Goal: Information Seeking & Learning: Learn about a topic

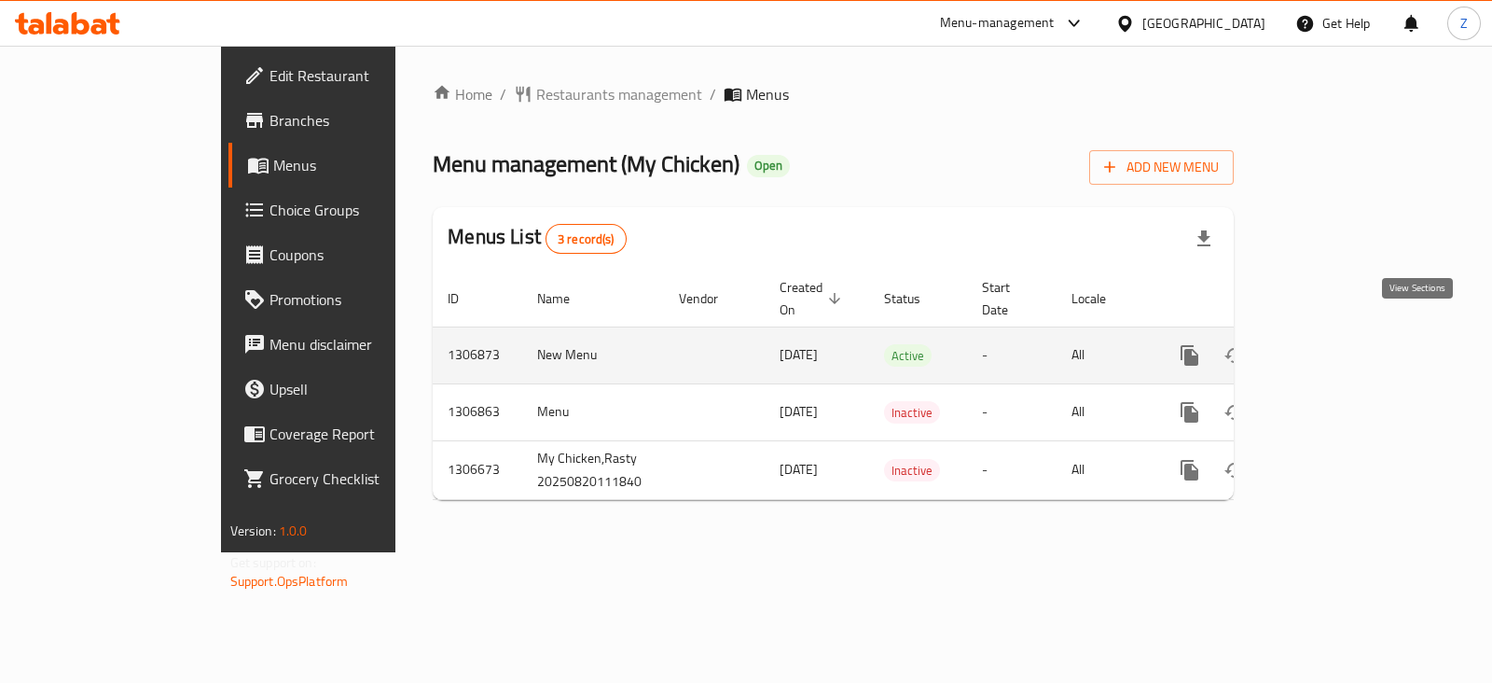
click at [1335, 344] on icon "enhanced table" at bounding box center [1324, 355] width 22 height 22
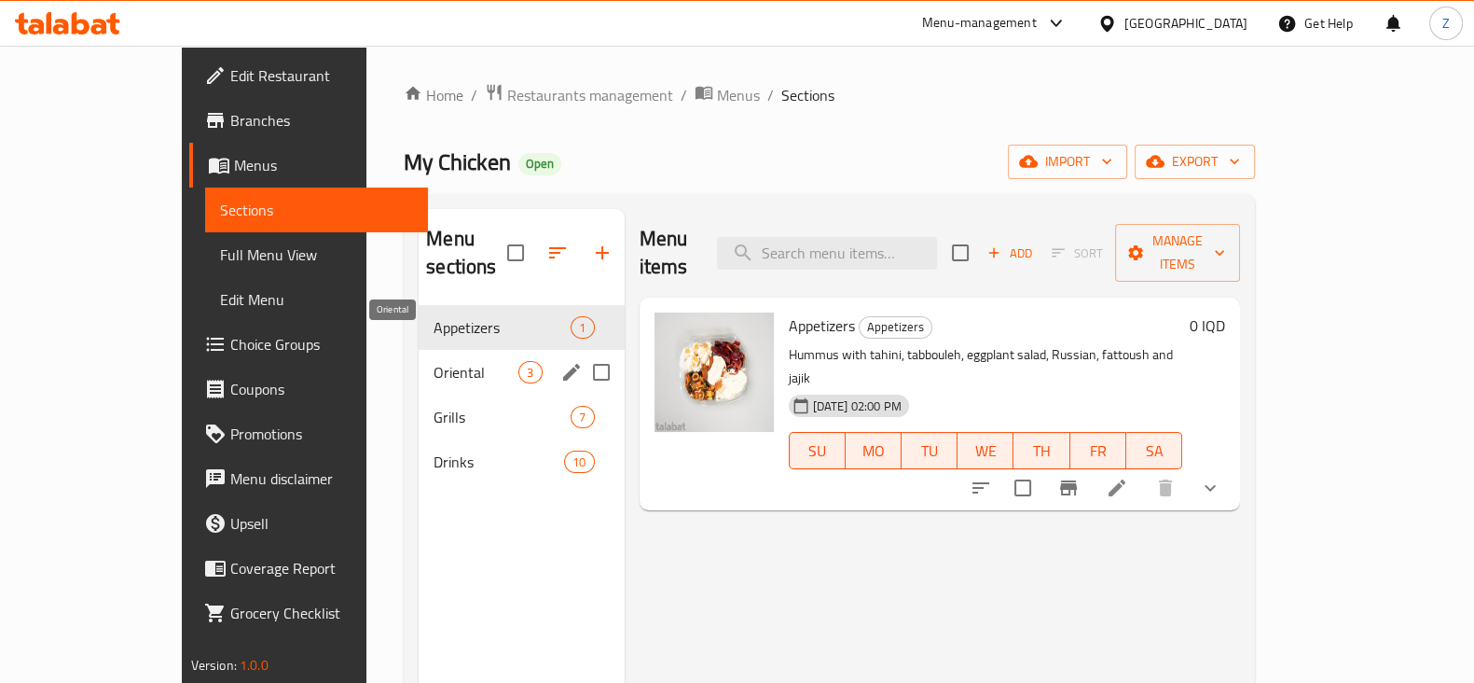
click at [434, 361] on span "Oriental" at bounding box center [476, 372] width 85 height 22
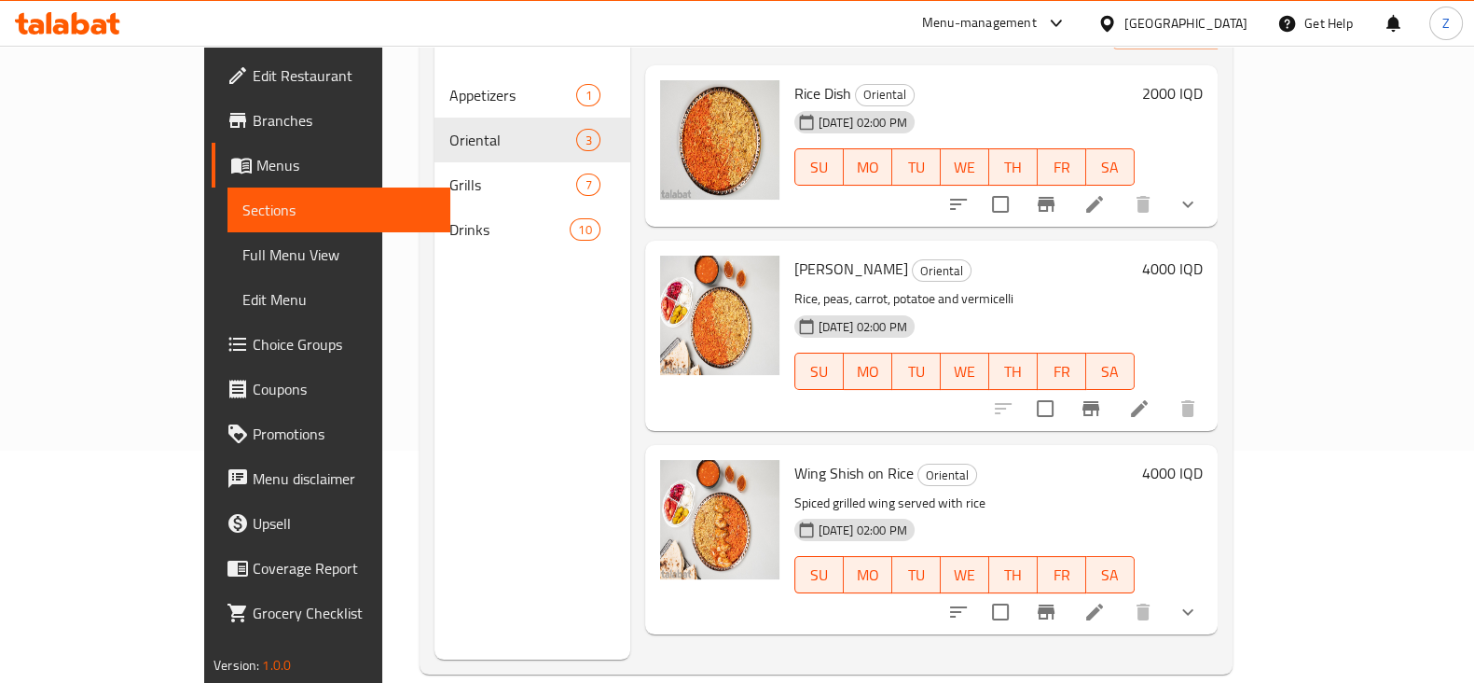
scroll to position [261, 0]
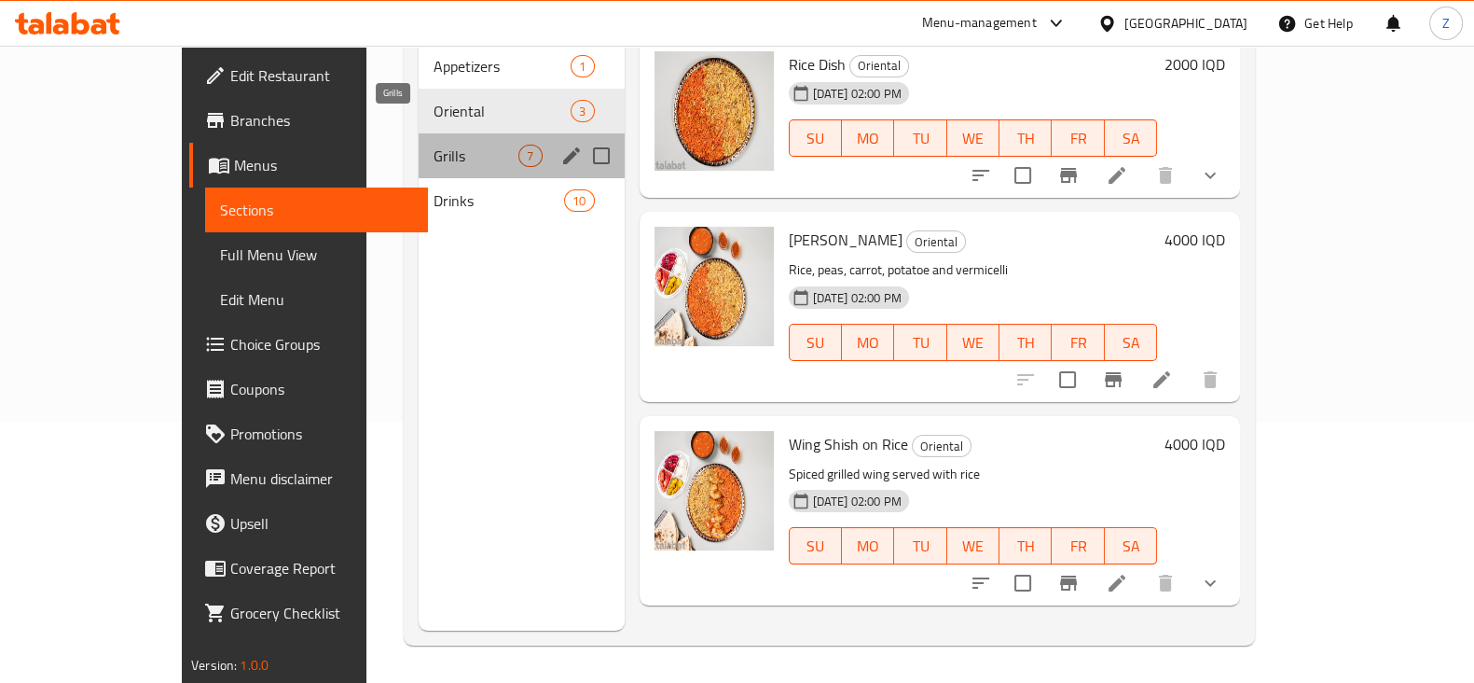
click at [434, 145] on span "Grills" at bounding box center [476, 156] width 85 height 22
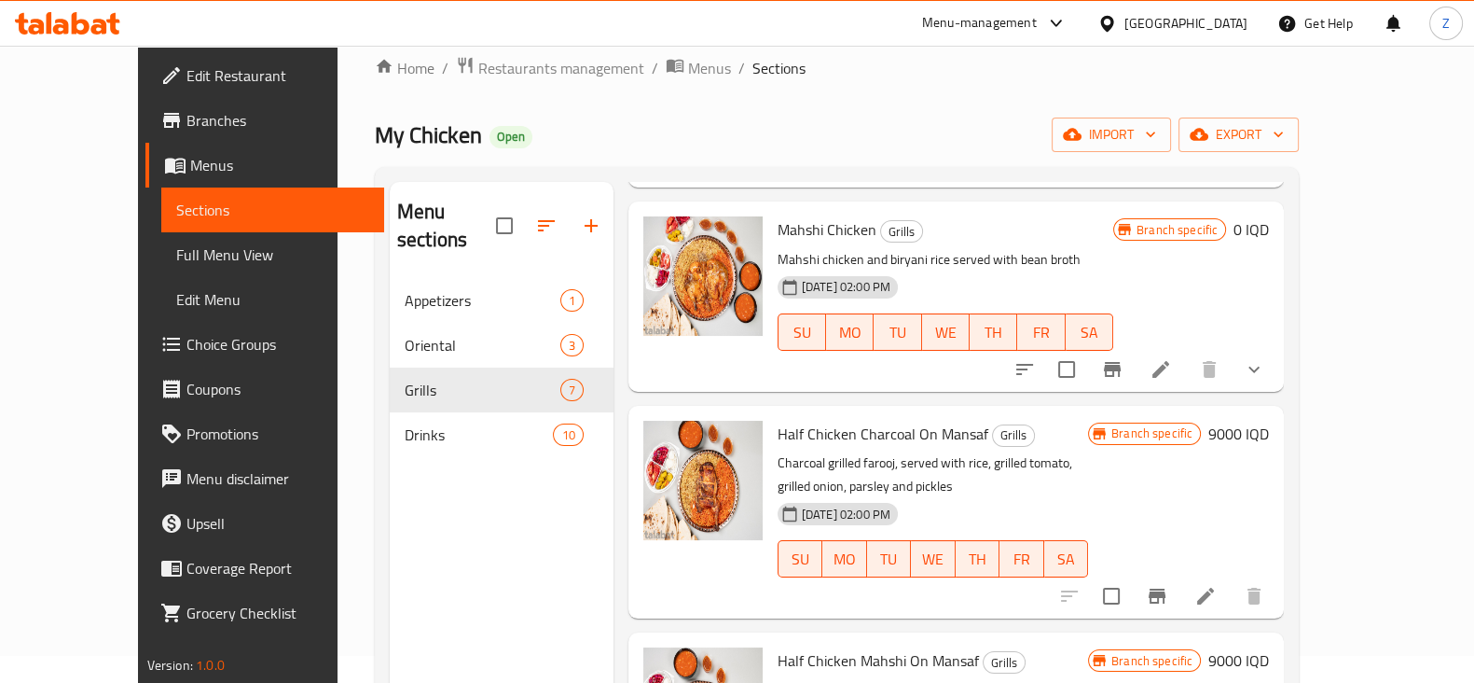
scroll to position [350, 0]
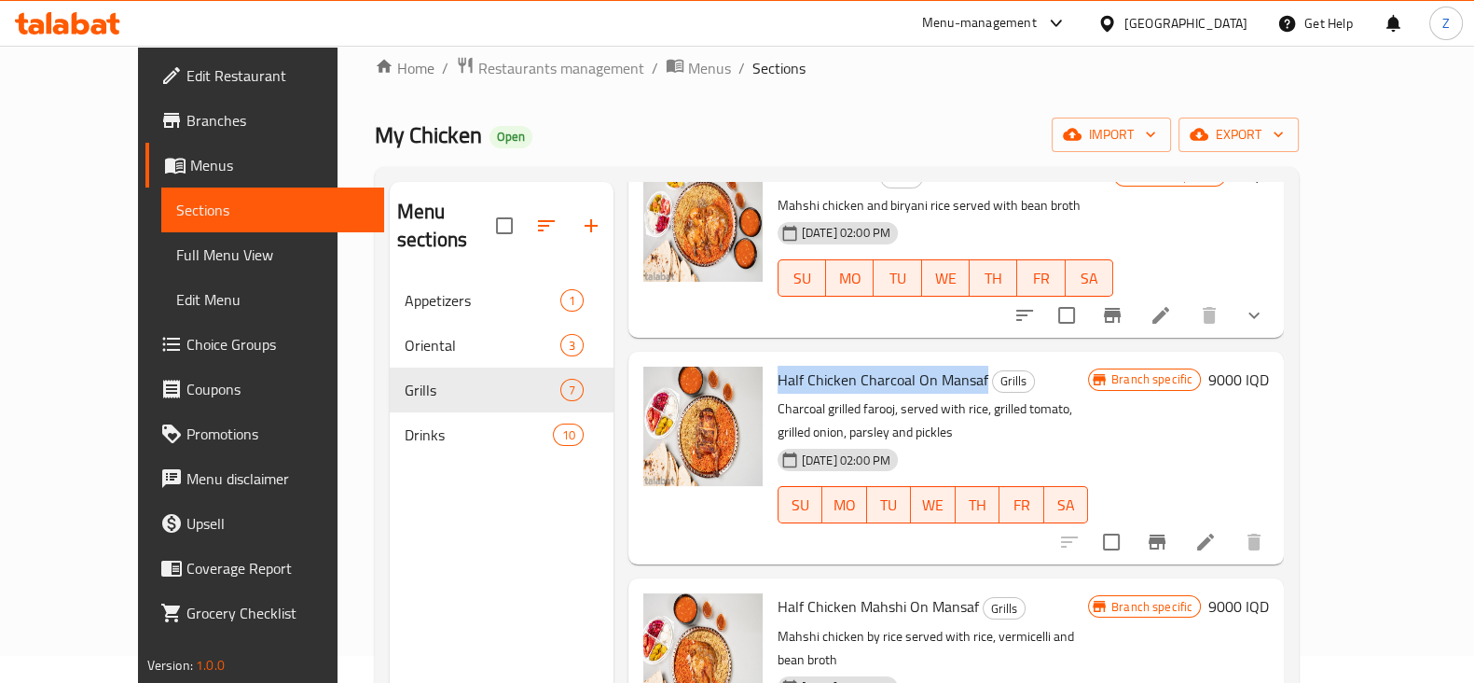
drag, startPoint x: 743, startPoint y: 326, endPoint x: 947, endPoint y: 333, distance: 204.3
click at [947, 365] on span "Half Chicken Charcoal On Mansaf" at bounding box center [883, 379] width 211 height 28
copy span "Half Chicken Charcoal On Mansaf"
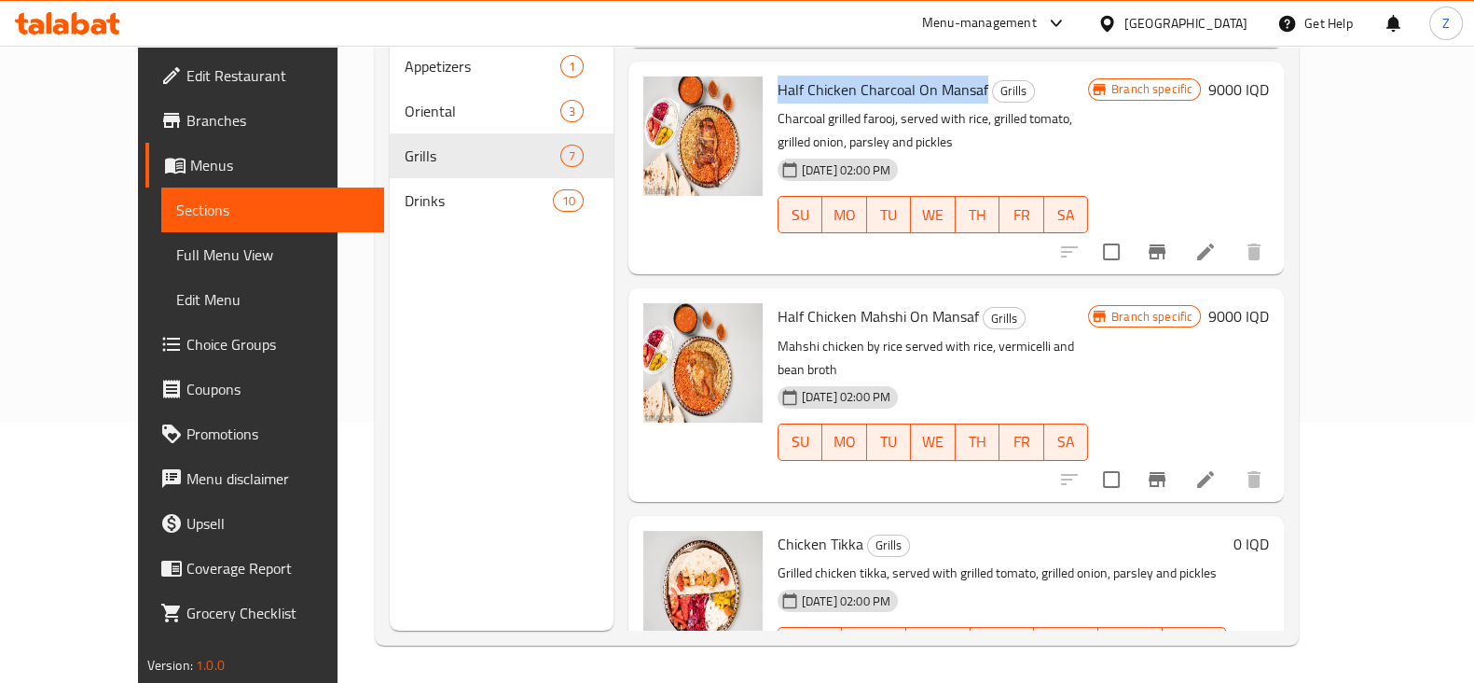
scroll to position [319, 0]
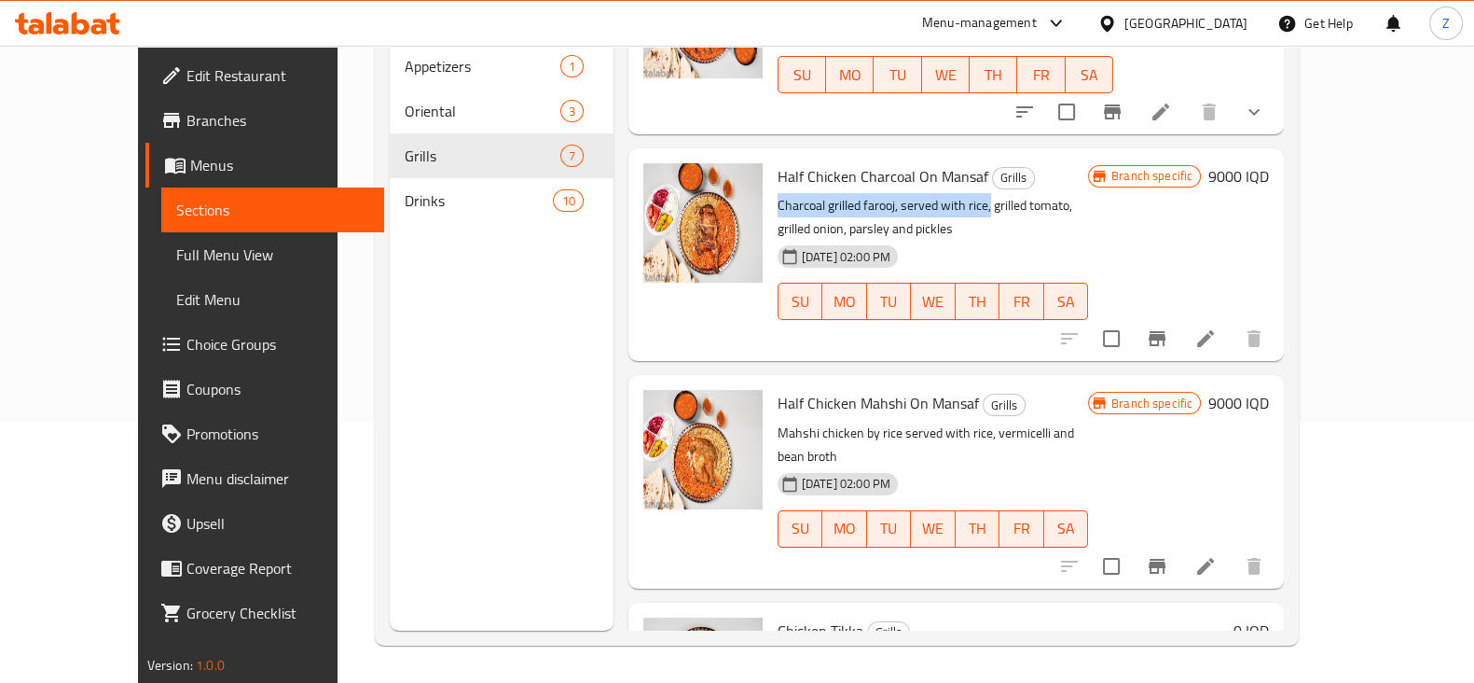
drag, startPoint x: 744, startPoint y: 150, endPoint x: 955, endPoint y: 158, distance: 210.9
click at [955, 194] on p "Charcoal grilled farooj, served with rice, grilled tomato, grilled onion, parsl…" at bounding box center [933, 217] width 310 height 47
copy p "Charcoal grilled farooj, served with rice,"
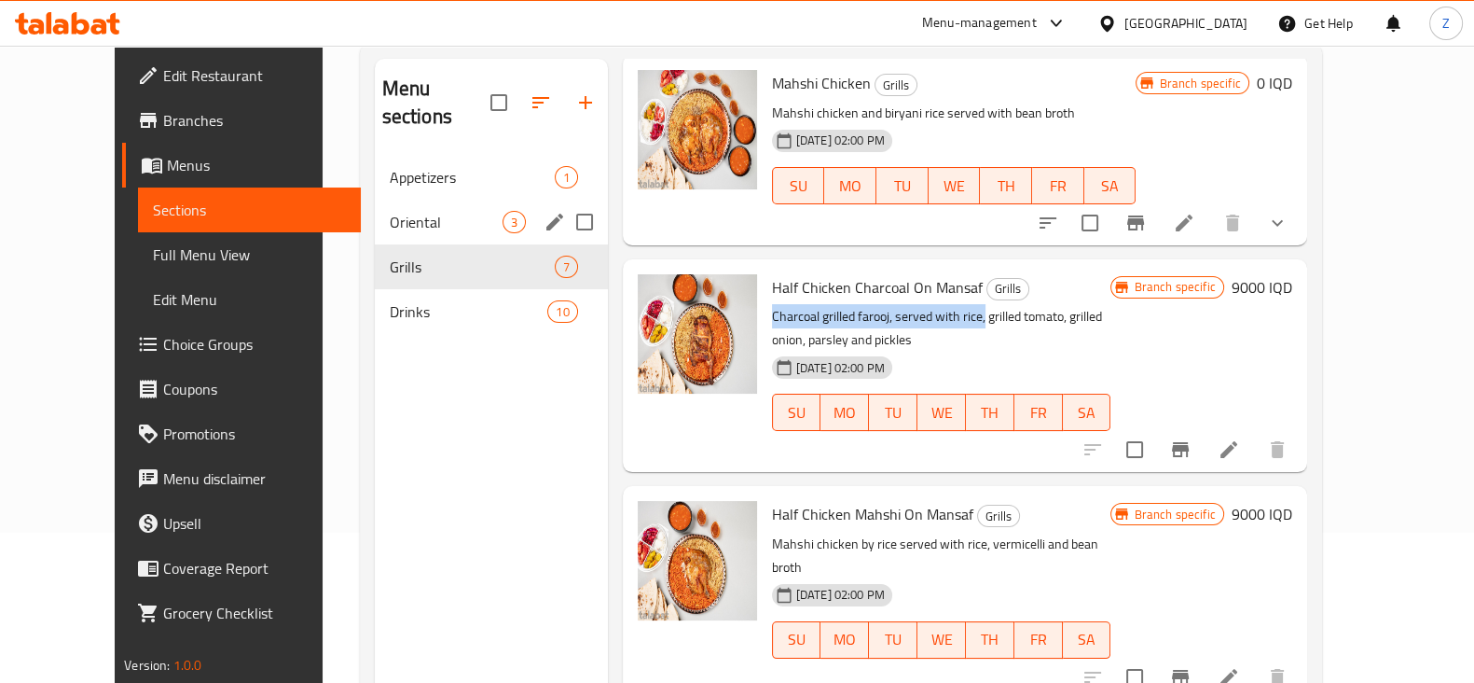
scroll to position [0, 0]
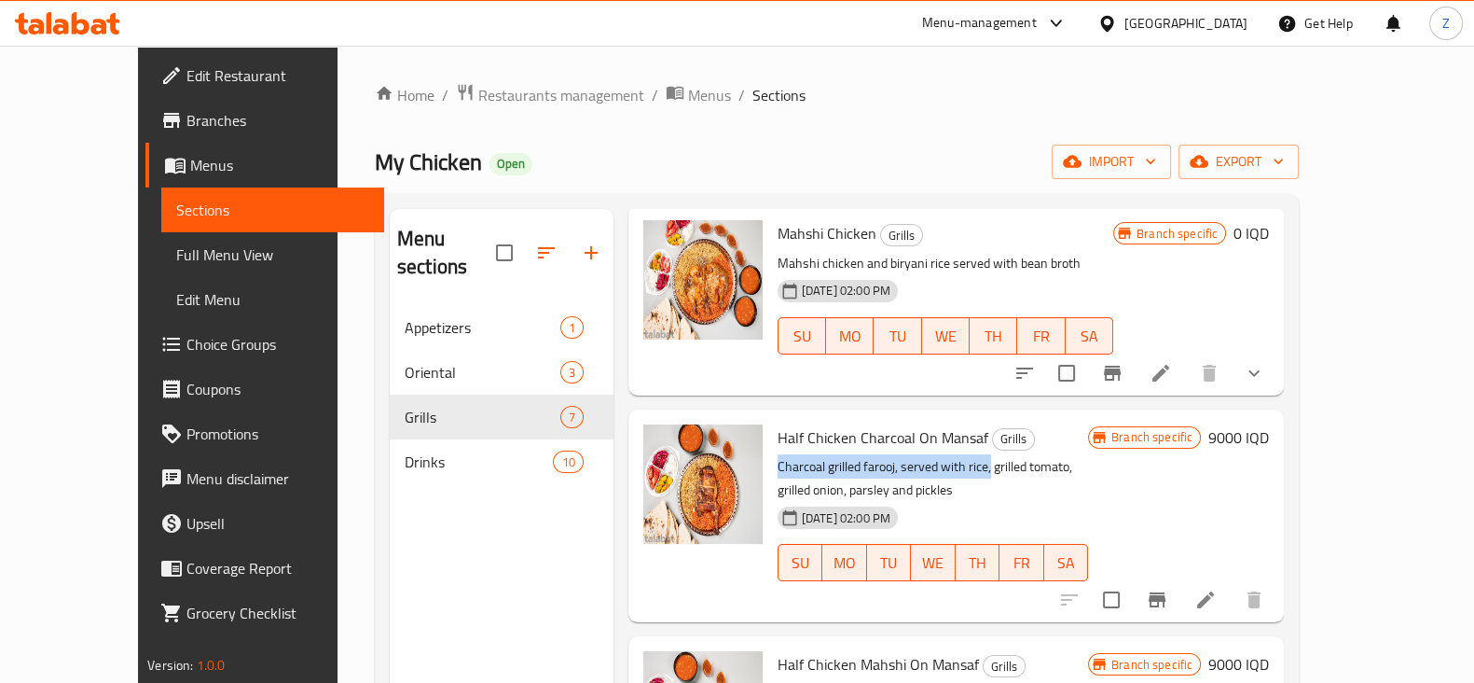
click at [65, 16] on icon at bounding box center [67, 23] width 105 height 22
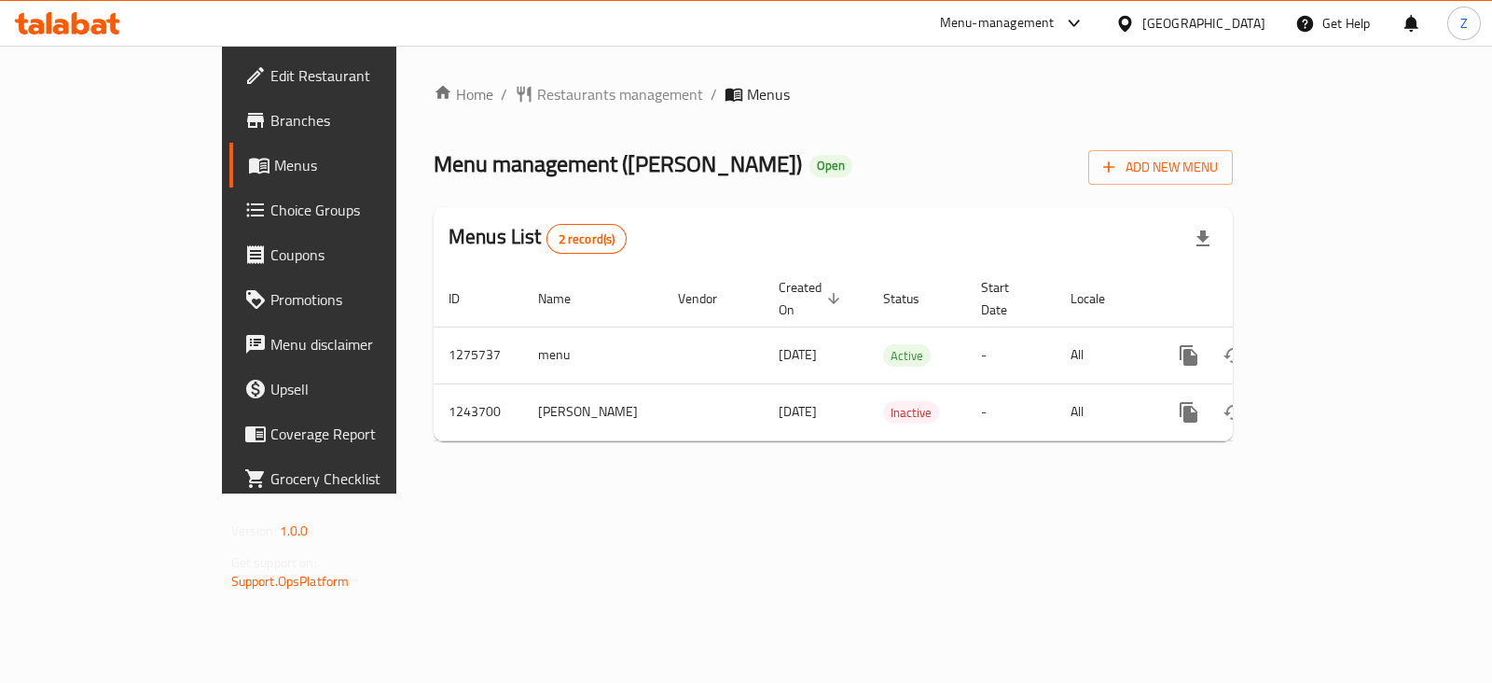
click at [666, 493] on div "Home / Restaurants management / Menus Menu management ( Abu Hala ) Open Add New…" at bounding box center [833, 270] width 874 height 448
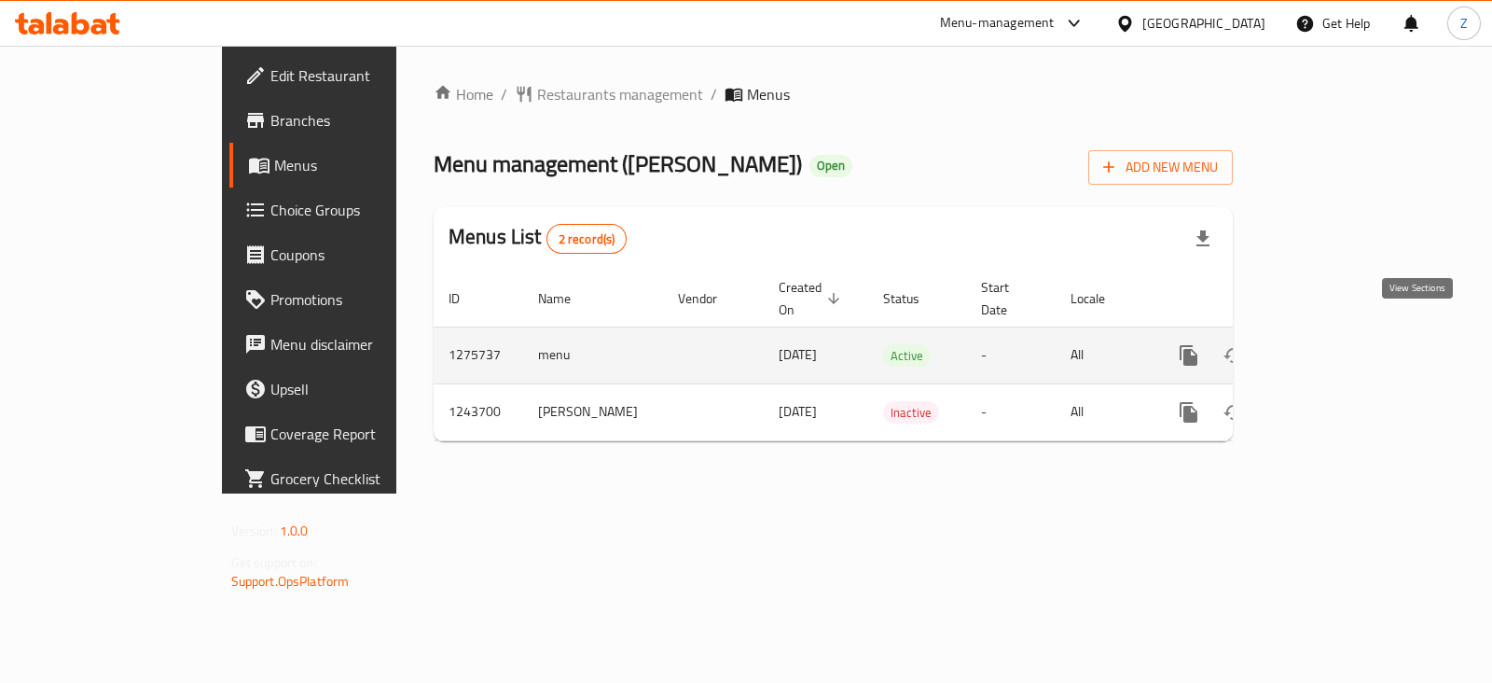
click at [1334, 344] on icon "enhanced table" at bounding box center [1323, 355] width 22 height 22
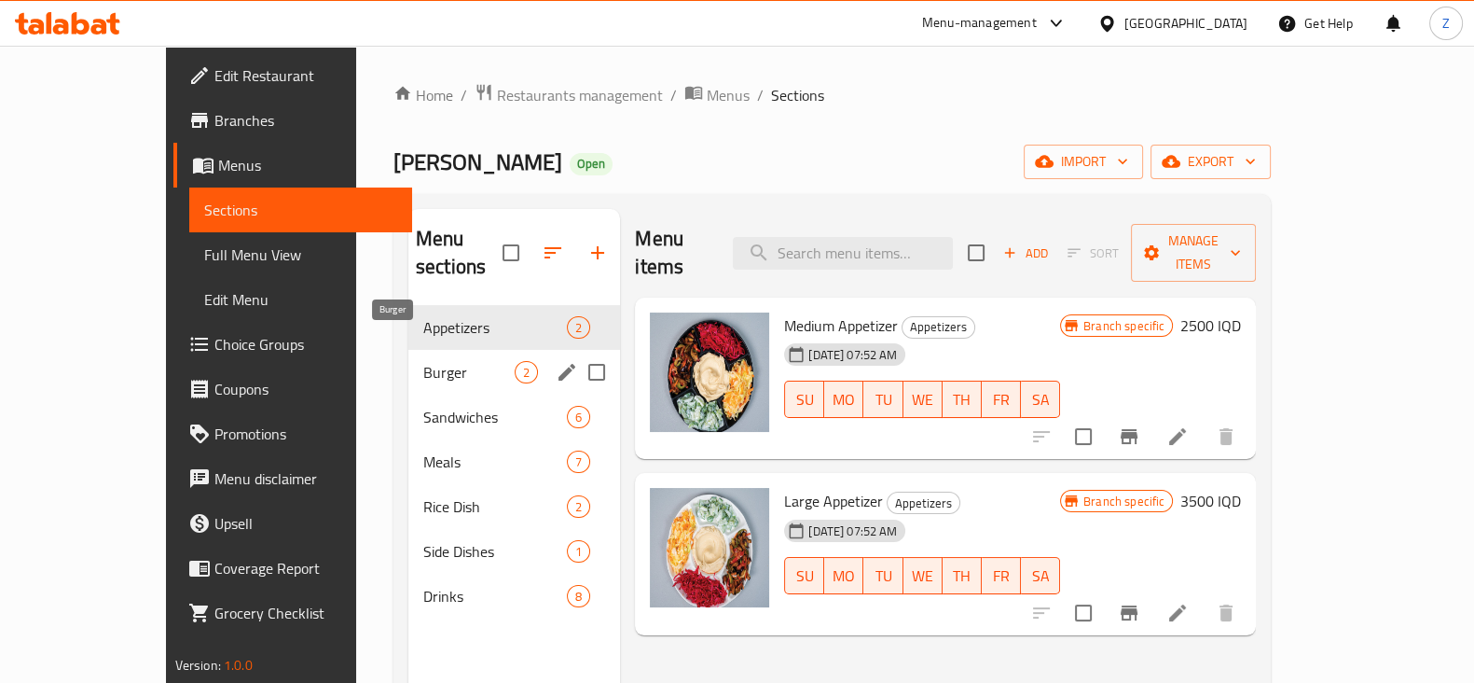
click at [423, 361] on span "Burger" at bounding box center [468, 372] width 91 height 22
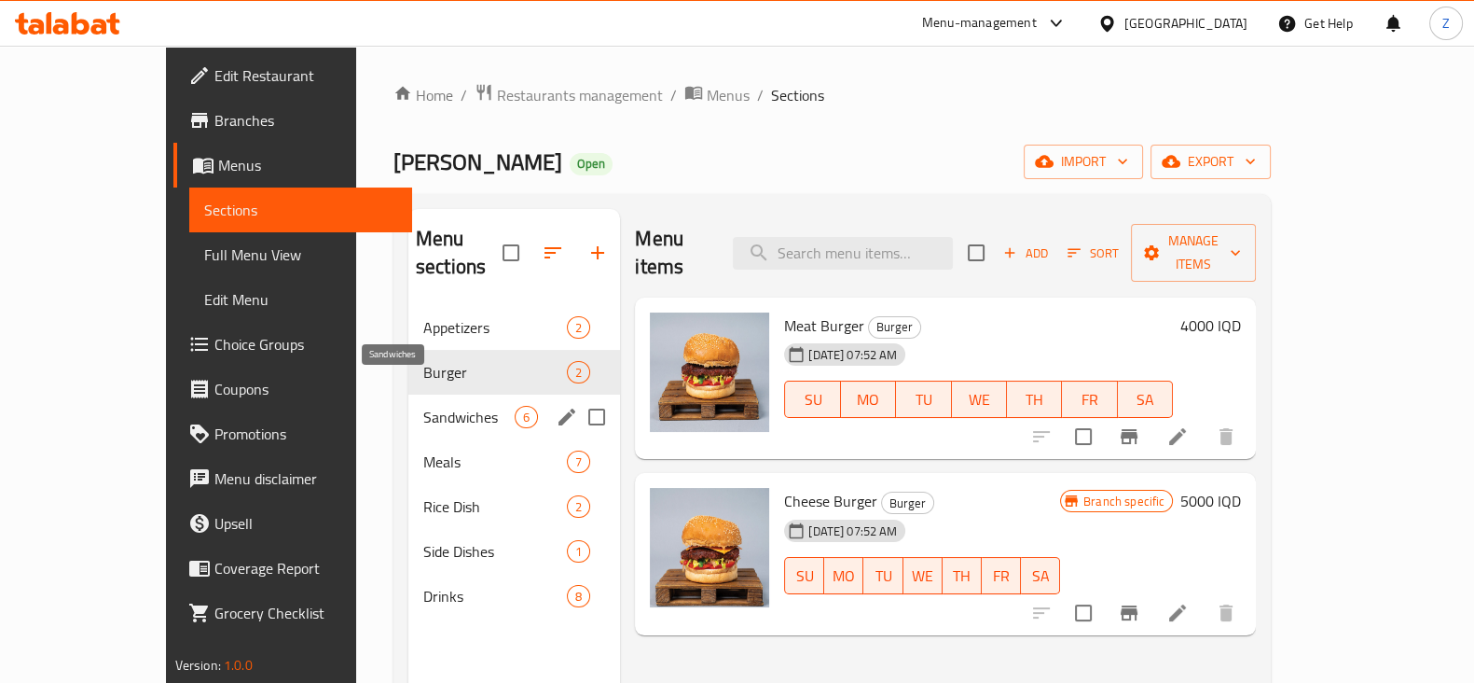
click at [423, 406] on span "Sandwiches" at bounding box center [468, 417] width 91 height 22
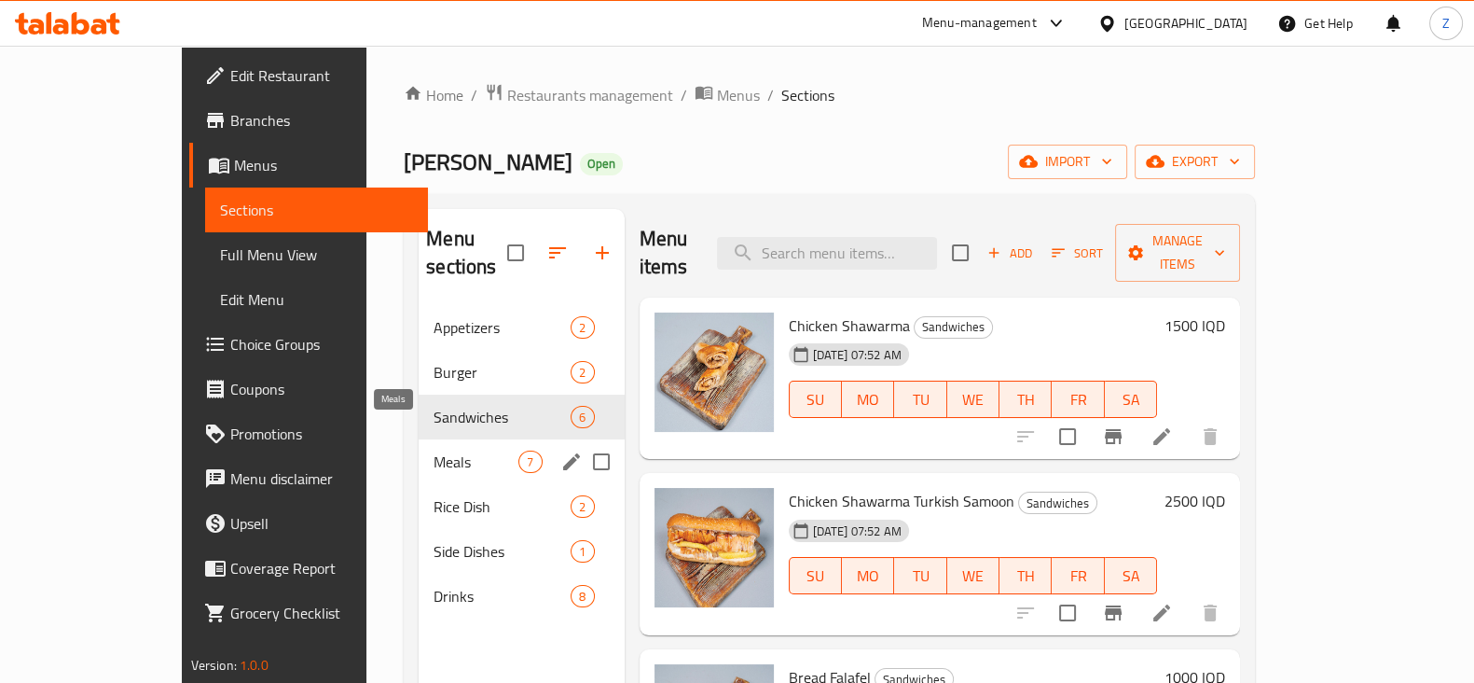
click at [434, 450] on span "Meals" at bounding box center [476, 461] width 85 height 22
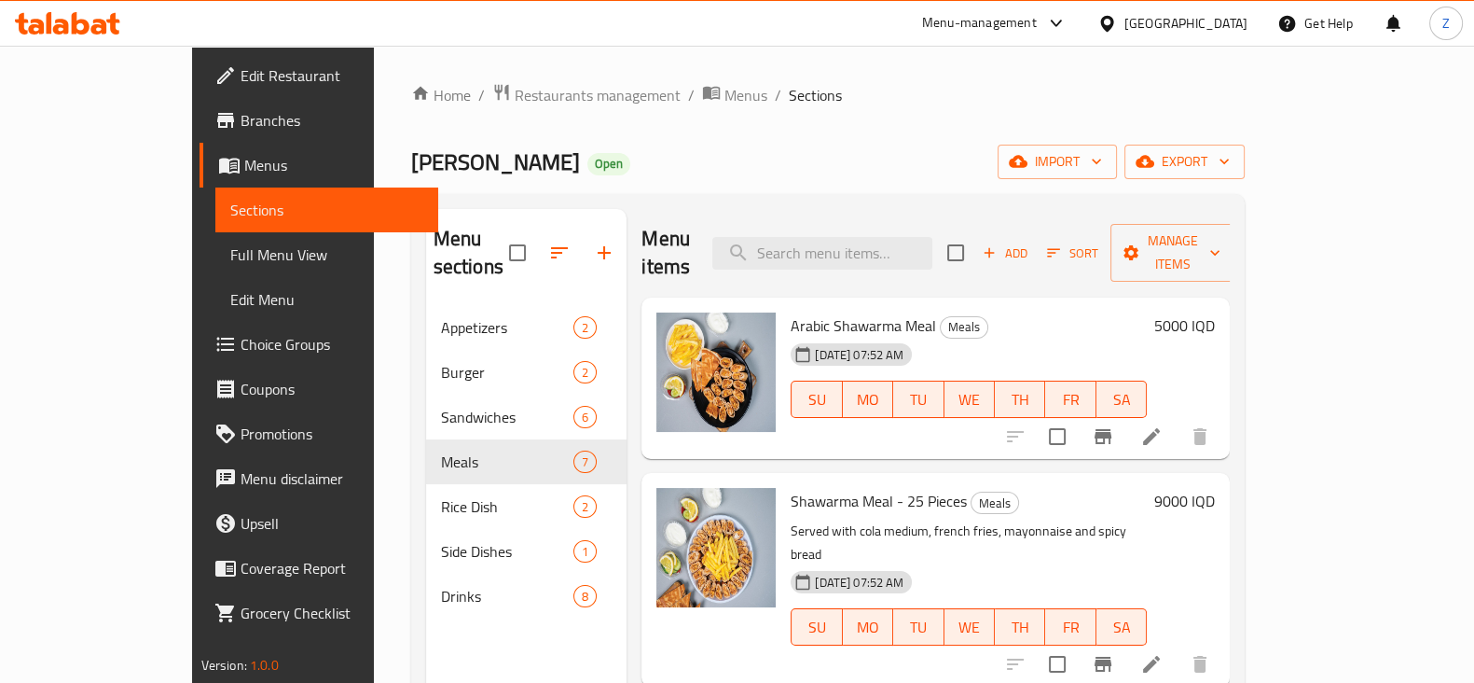
scroll to position [350, 0]
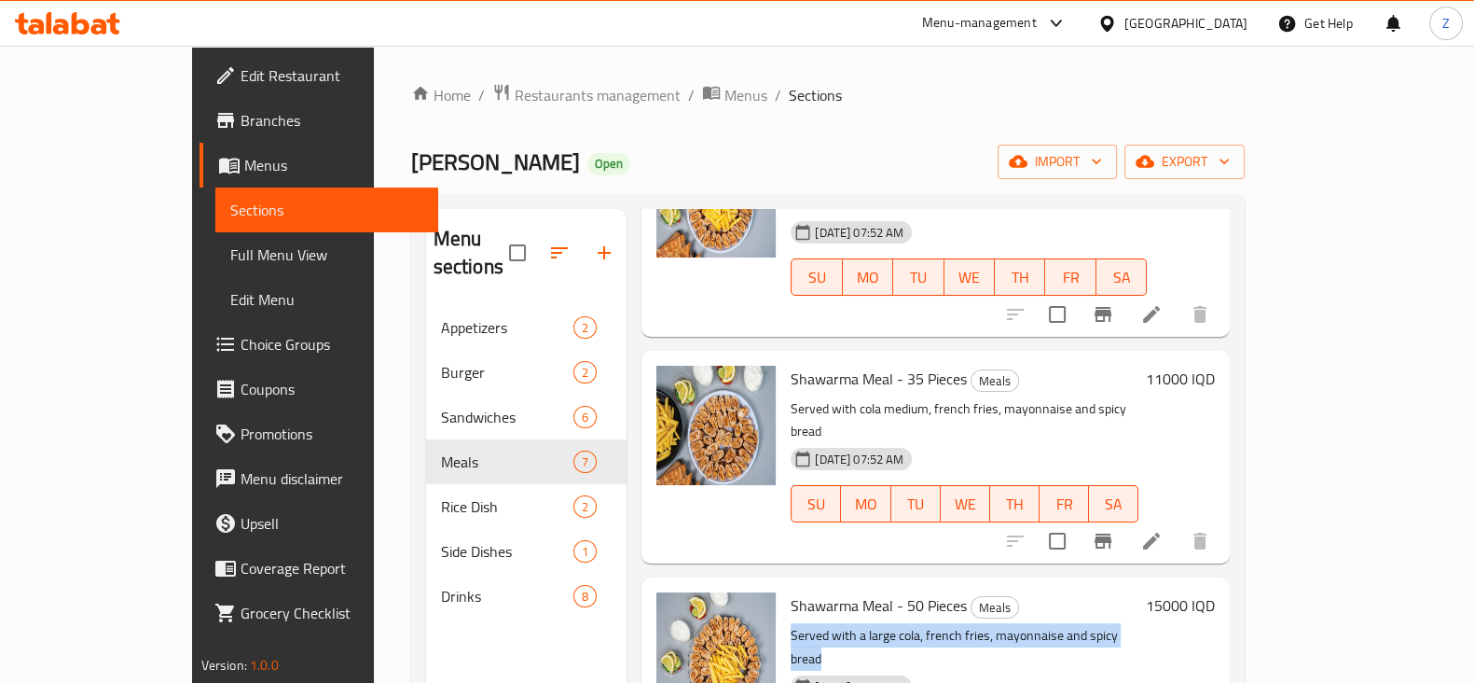
drag, startPoint x: 742, startPoint y: 561, endPoint x: 1099, endPoint y: 569, distance: 357.2
click at [1099, 624] on p "Served with a large cola, french fries, mayonnaise and spicy bread" at bounding box center [965, 647] width 348 height 47
copy p "Served with a large cola, french fries, mayonnaise and spicy bread"
